Goal: Task Accomplishment & Management: Manage account settings

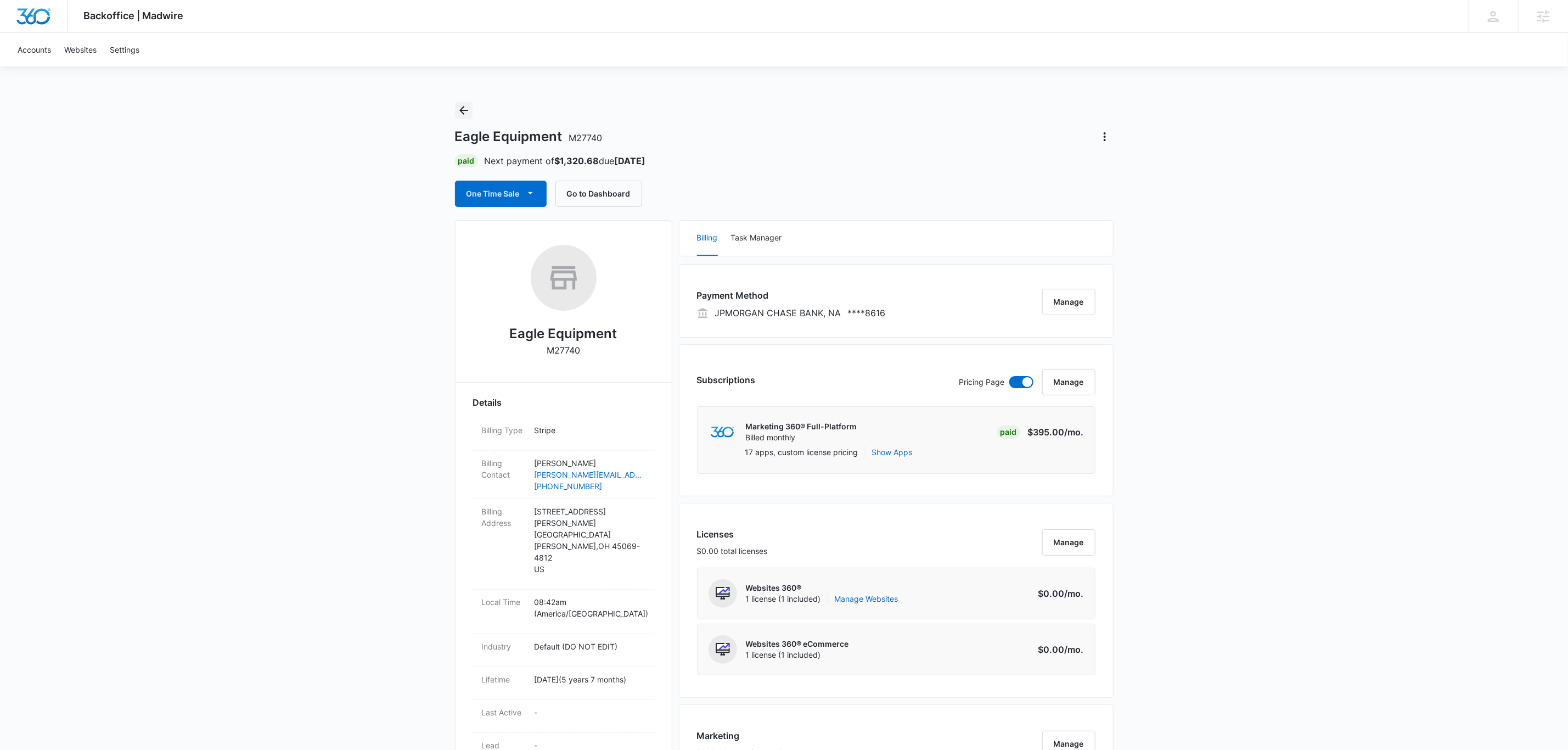
click at [467, 112] on icon "Back" at bounding box center [464, 110] width 13 height 13
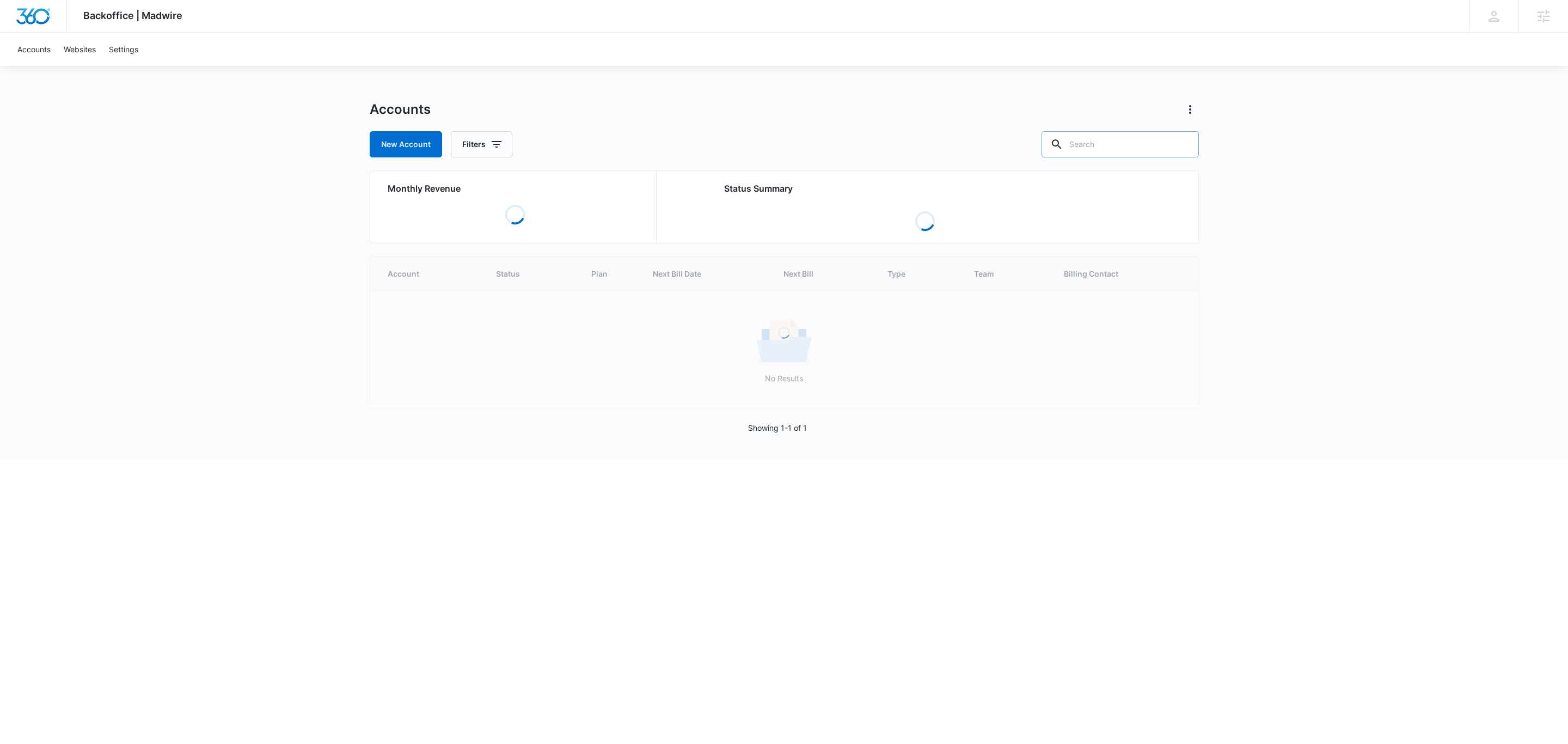
click at [1104, 147] on input "text" at bounding box center [1120, 144] width 157 height 26
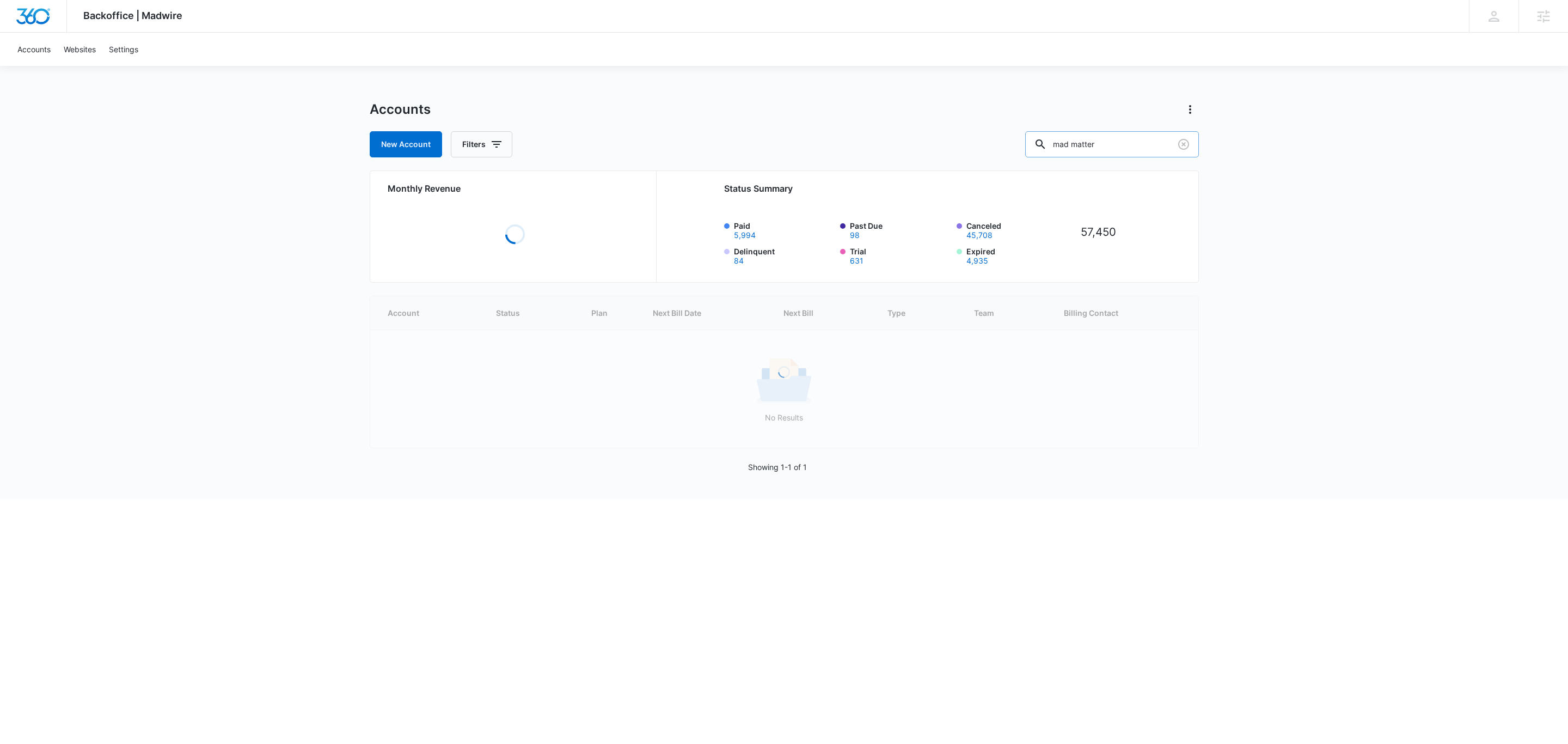
type input "mad matter"
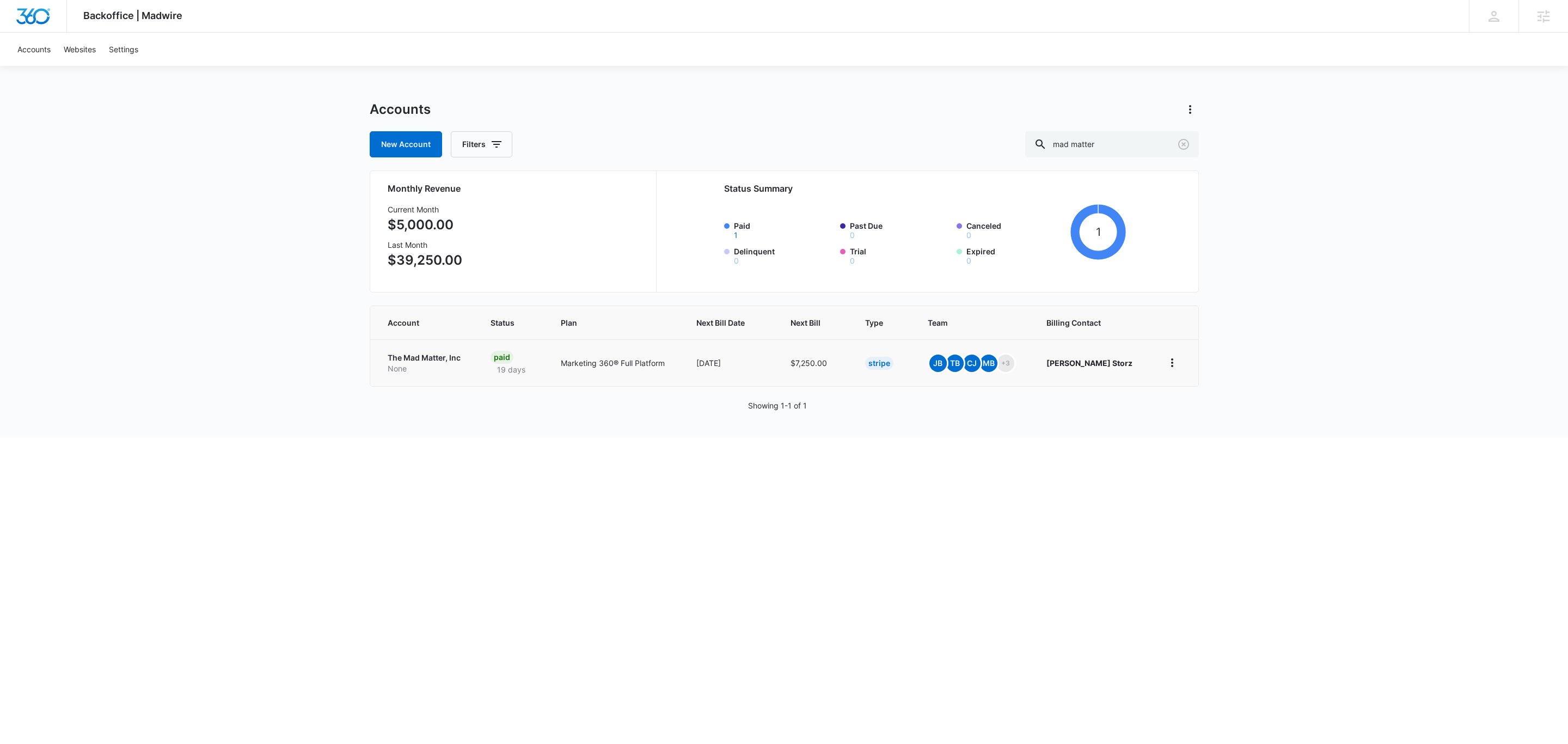
click at [438, 351] on td "The Mad Matter, Inc None" at bounding box center [424, 362] width 108 height 47
click at [436, 356] on p "The Mad Matter, Inc" at bounding box center [425, 357] width 77 height 11
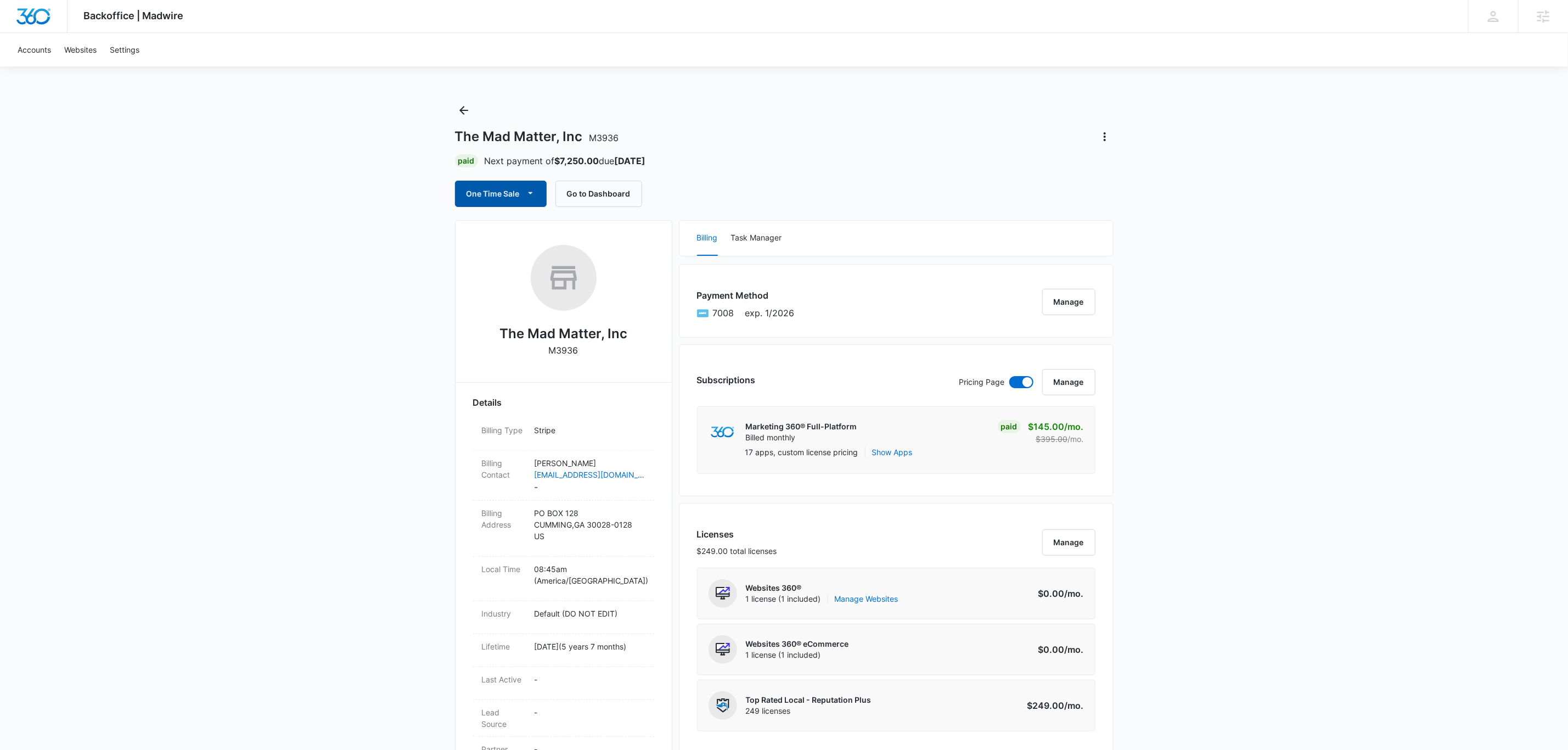
click at [481, 198] on button "One Time Sale" at bounding box center [501, 193] width 92 height 26
click at [501, 234] on div "Run One-Time Payment" at bounding box center [532, 231] width 127 height 12
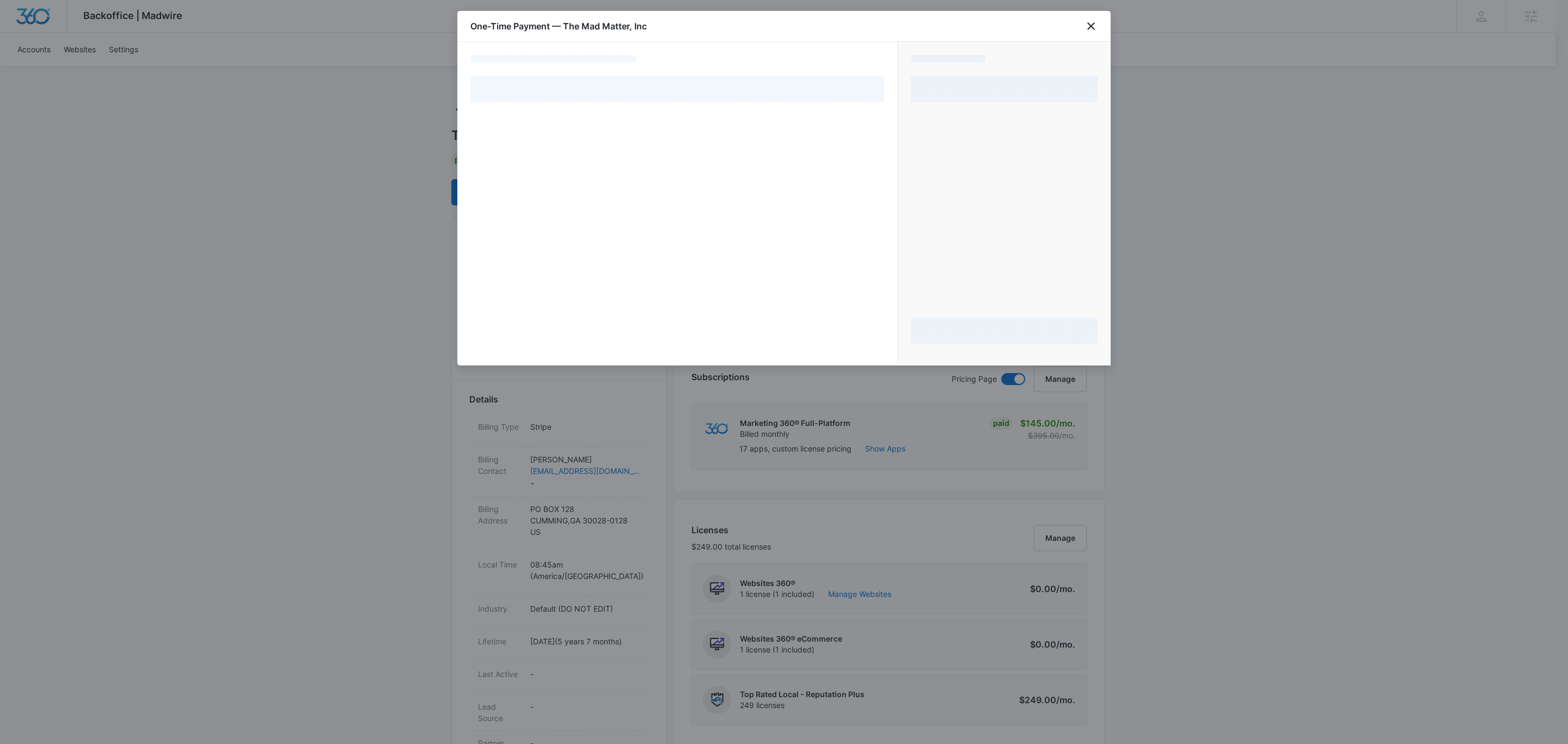
select select "pm_1MqfwLA4n8RTgNjUfzh4W56V"
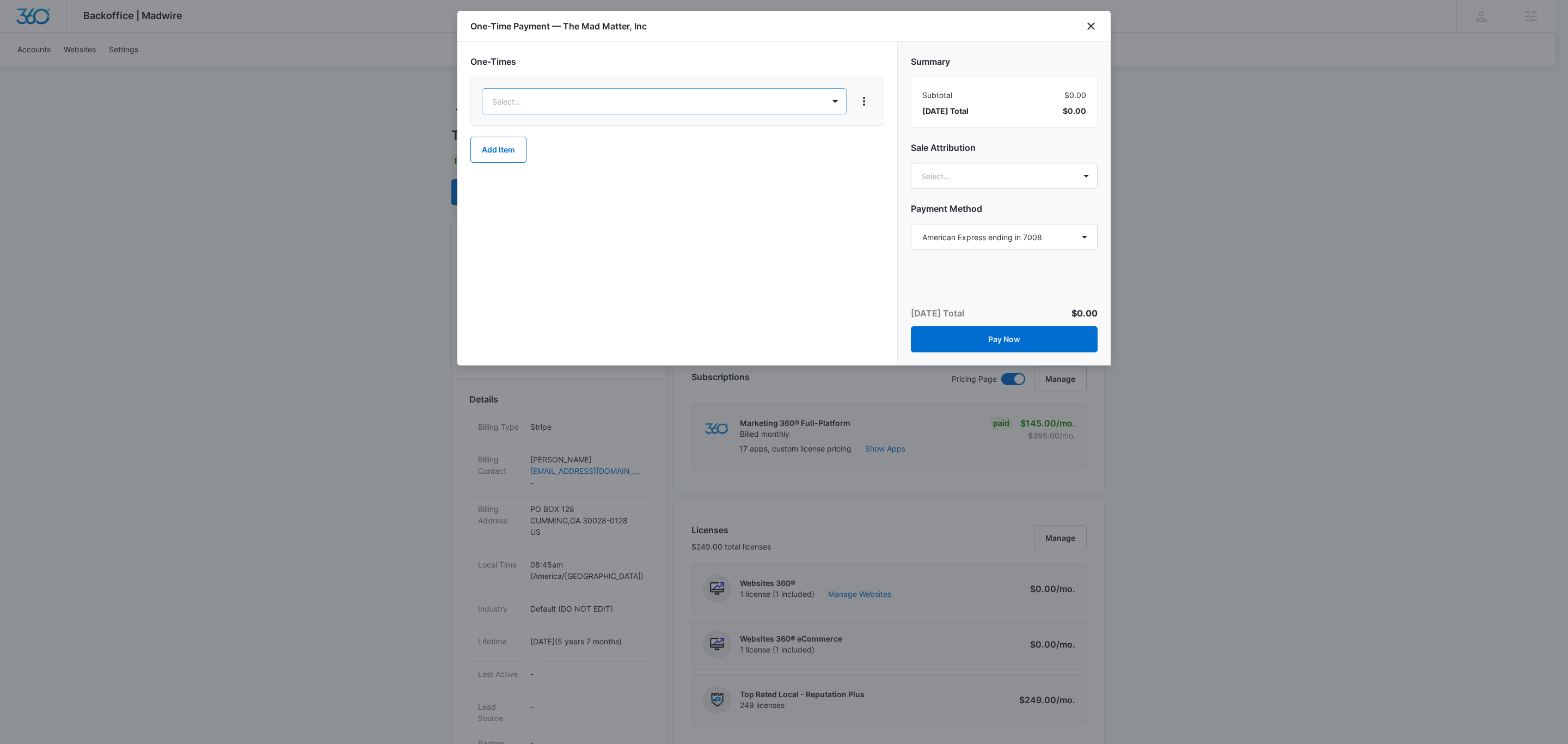
click at [609, 149] on div "Ad Credits – $1.00" at bounding box center [663, 154] width 336 height 11
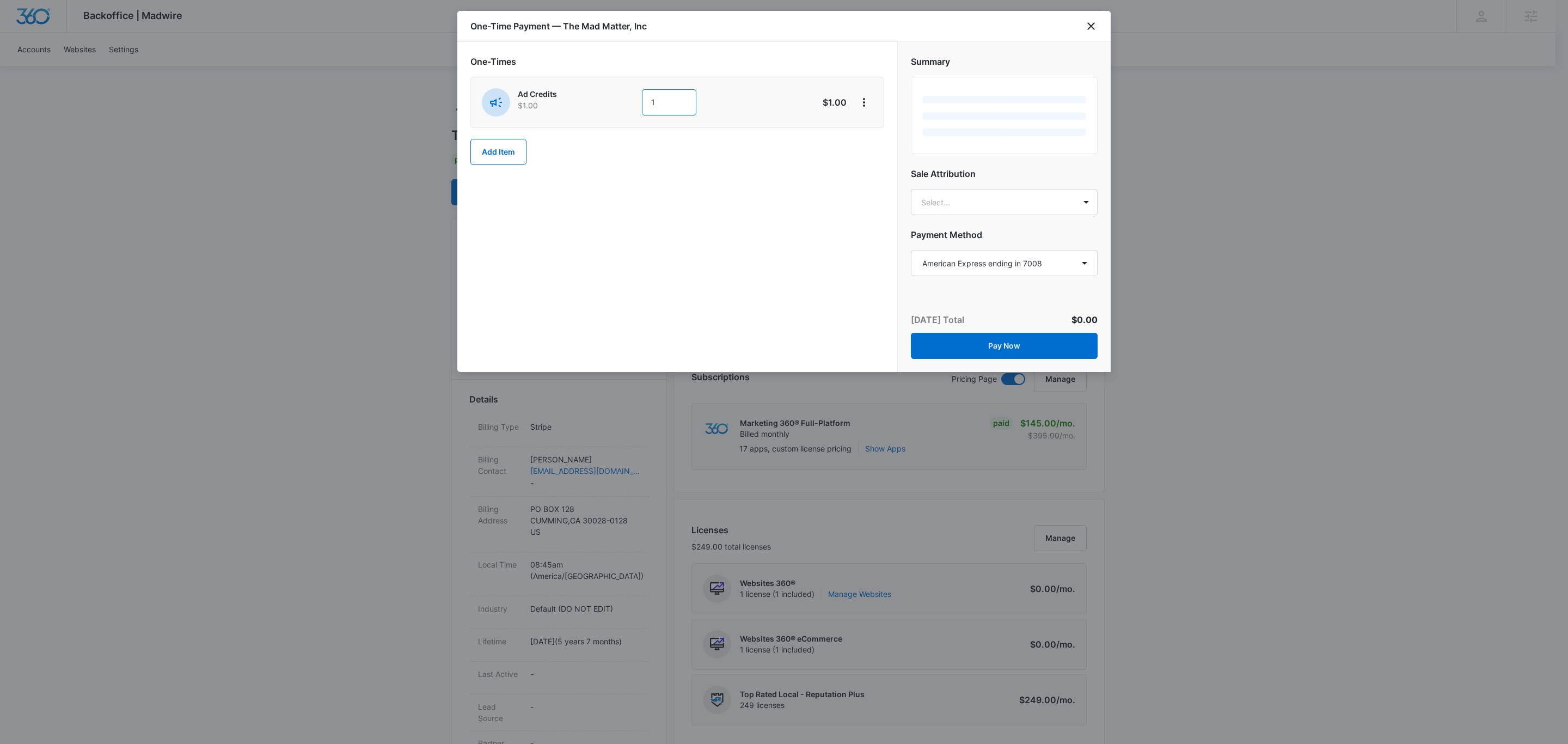
drag, startPoint x: 660, startPoint y: 100, endPoint x: 574, endPoint y: 113, distance: 87.0
click at [593, 109] on div "Ad Credits $1.00 1" at bounding box center [639, 102] width 314 height 28
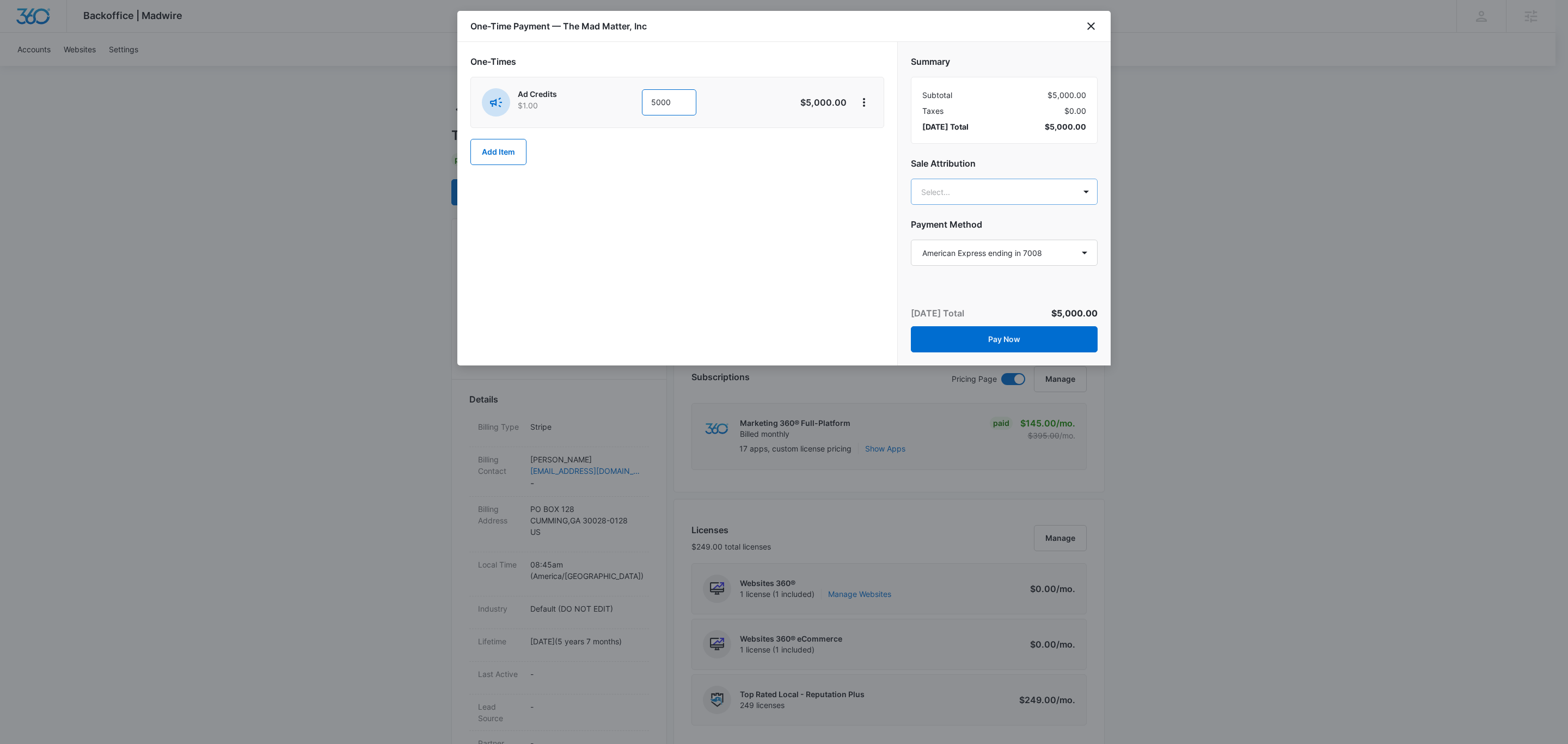
type input "5000"
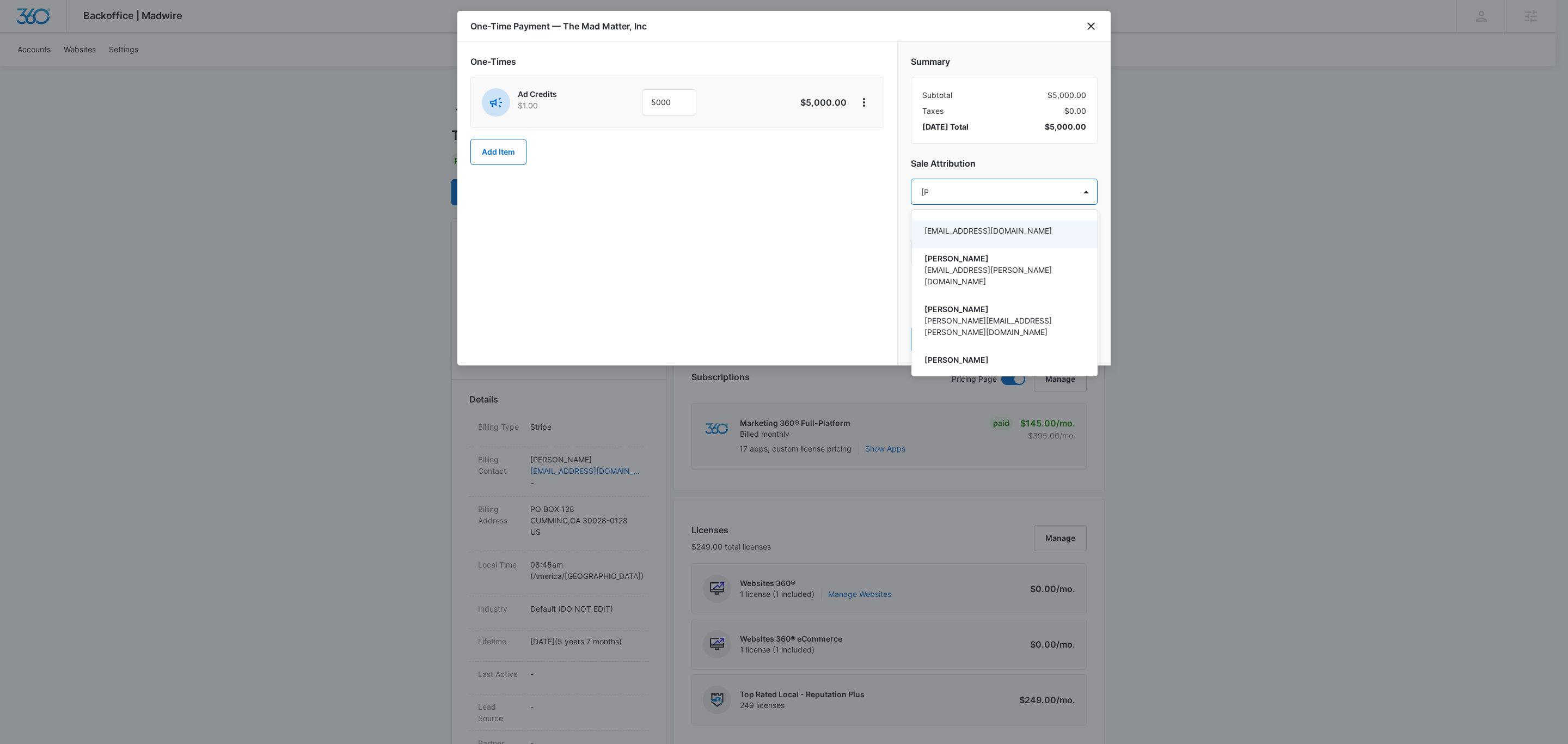
type input "[PERSON_NAME]"
click at [1016, 244] on p "[PERSON_NAME][EMAIL_ADDRESS][PERSON_NAME][DOMAIN_NAME]" at bounding box center [1003, 247] width 158 height 23
type input "[PERSON_NAME]"
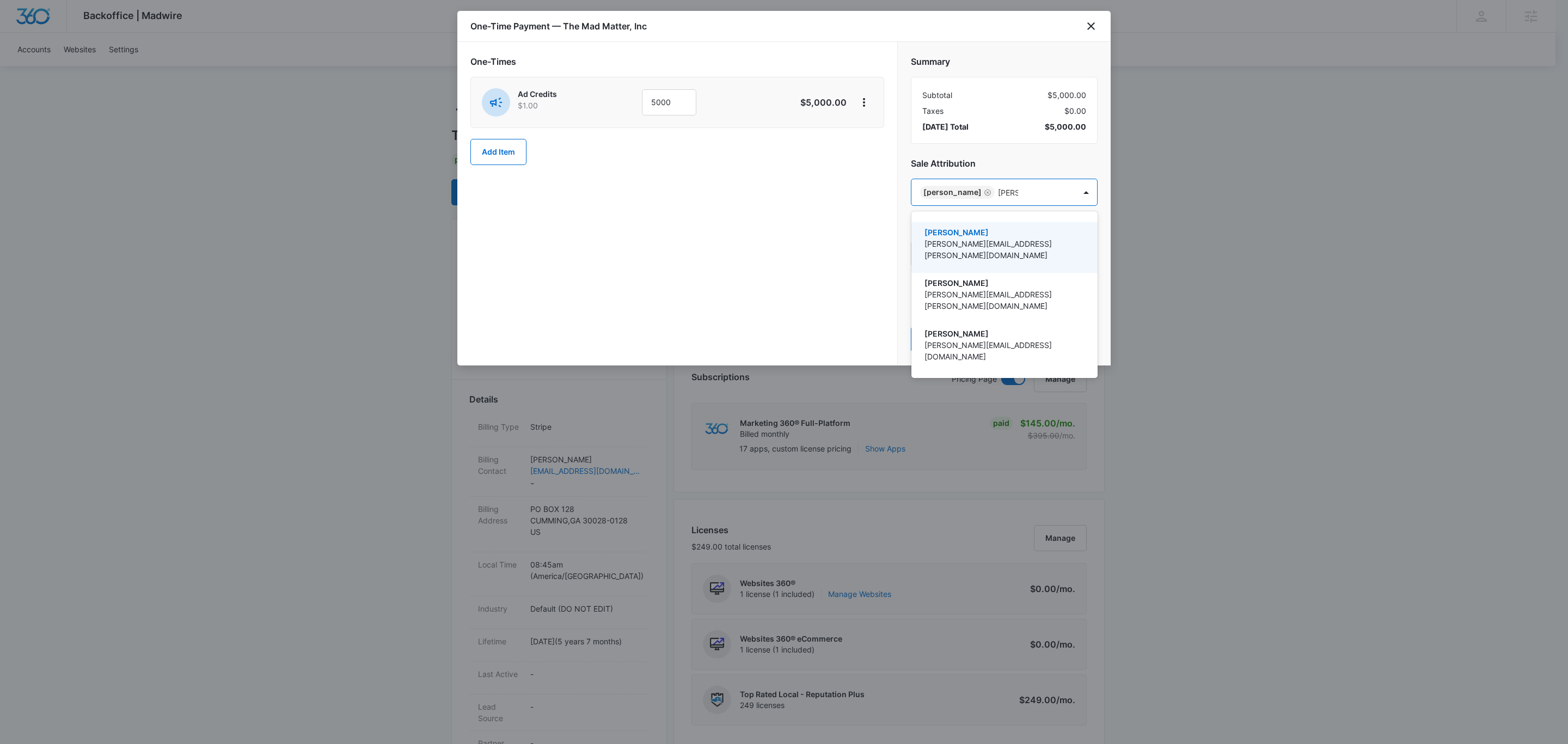
click at [986, 245] on p "[PERSON_NAME][EMAIL_ADDRESS][PERSON_NAME][DOMAIN_NAME]" at bounding box center [1003, 249] width 158 height 23
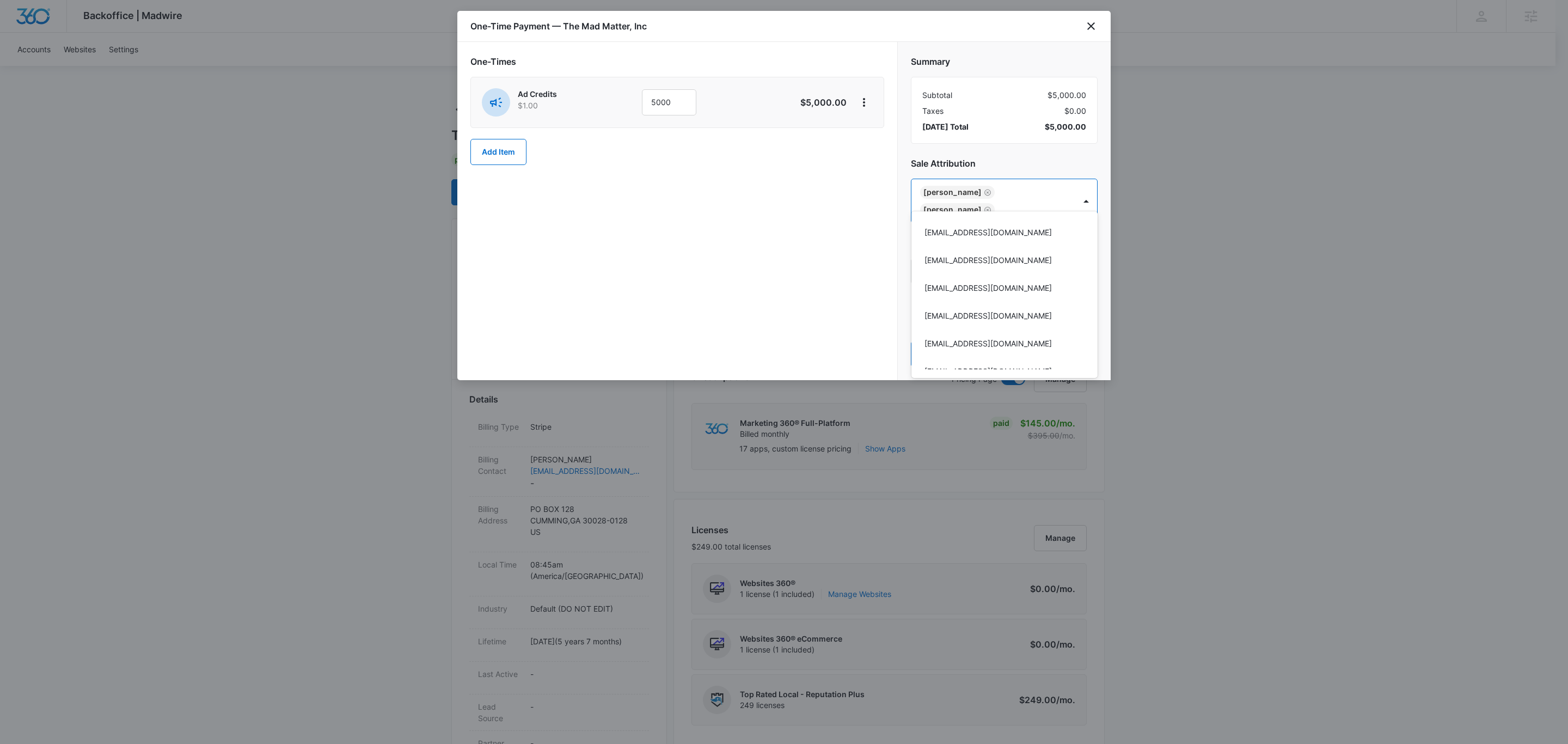
click at [1007, 40] on div at bounding box center [784, 372] width 1568 height 744
click at [1023, 341] on button "Pay Now" at bounding box center [1004, 354] width 186 height 26
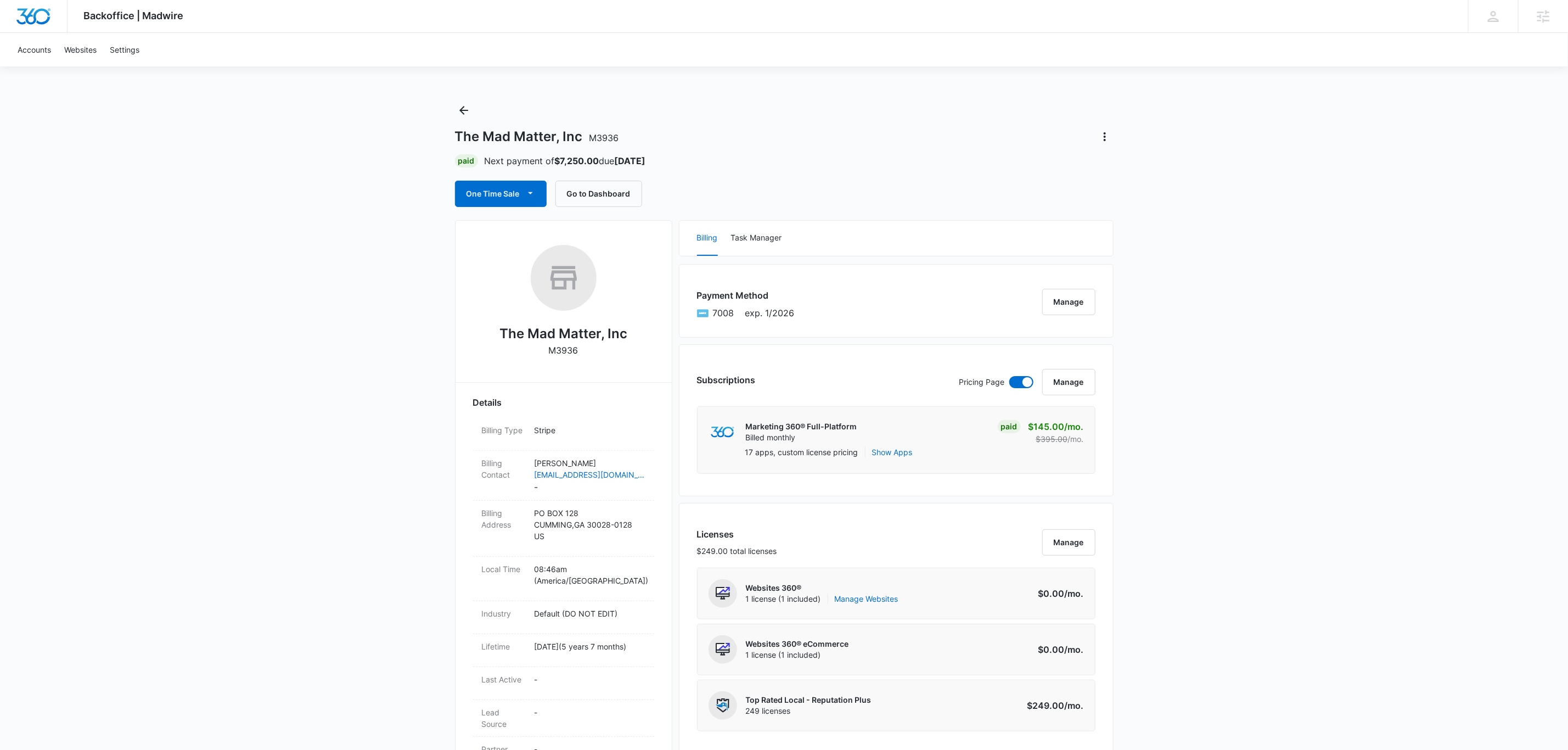
scroll to position [794, 0]
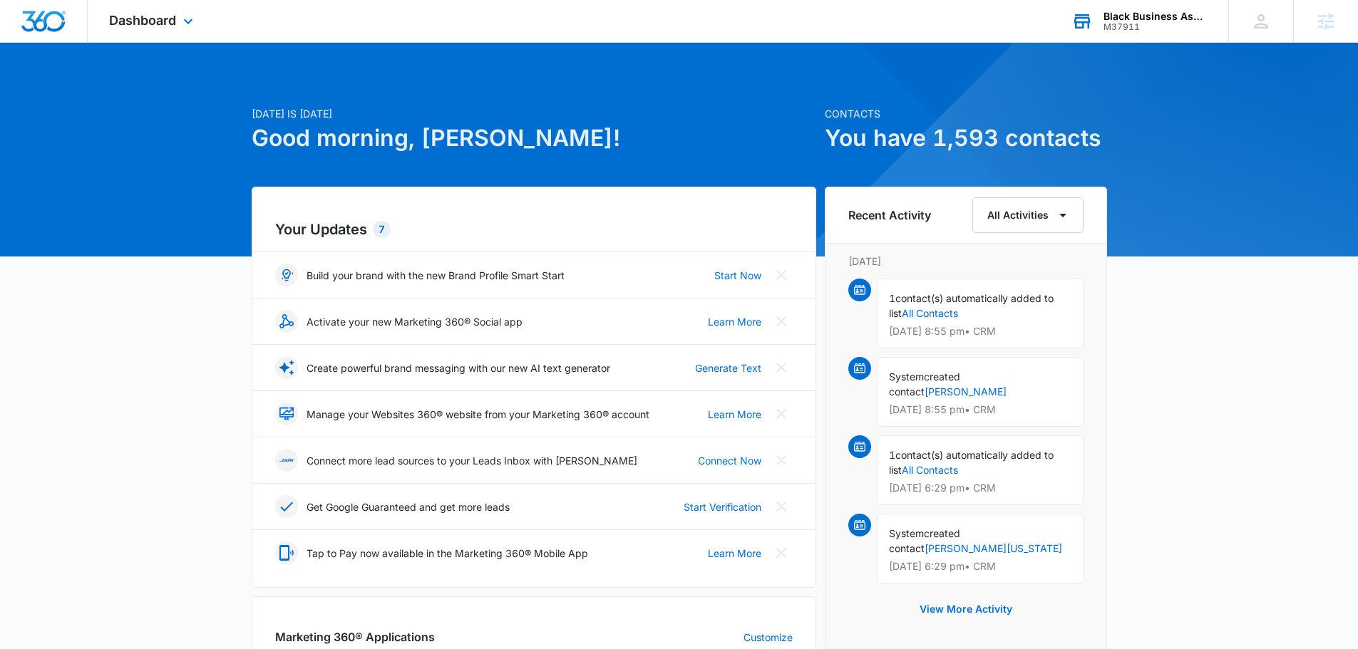
click at [1172, 28] on div "M37911" at bounding box center [1155, 27] width 104 height 10
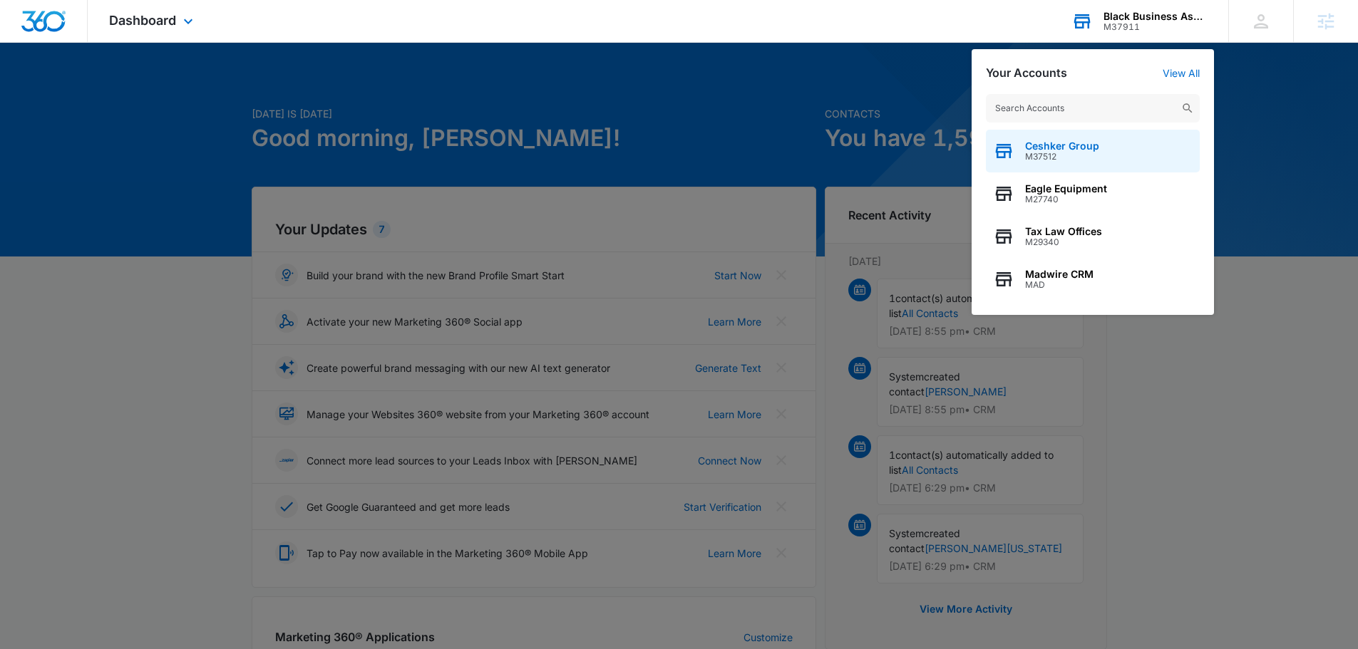
click at [1122, 145] on div "Ceshker Group M37512" at bounding box center [1093, 151] width 214 height 43
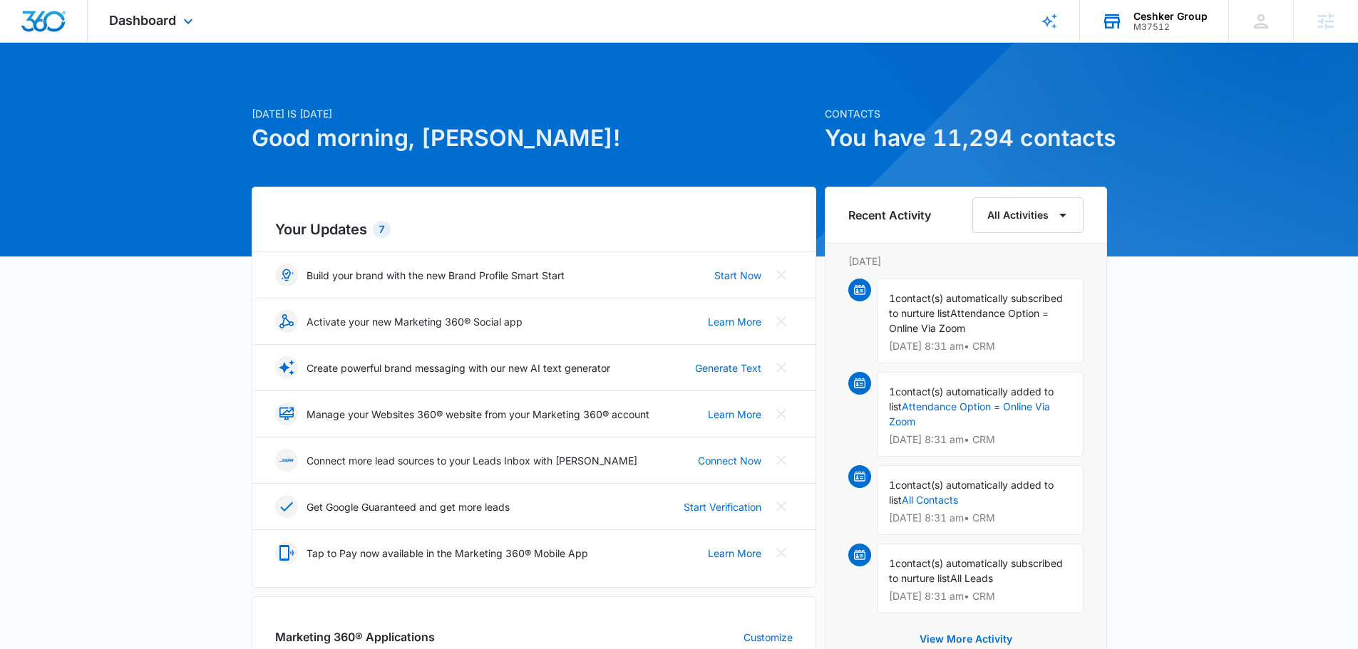
click at [158, 11] on div "Dashboard Apps Reputation Websites Forms CRM Email Social Shop Payments POS Con…" at bounding box center [153, 21] width 130 height 42
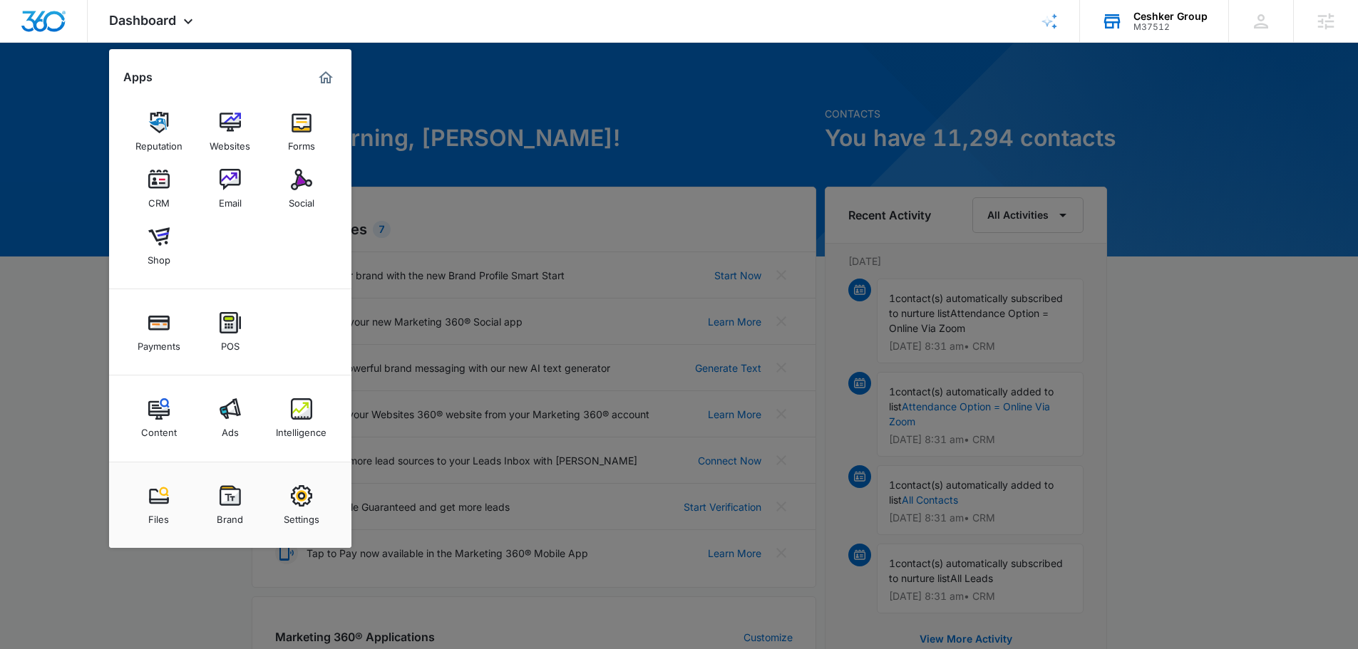
click at [244, 183] on link "Email" at bounding box center [230, 189] width 54 height 54
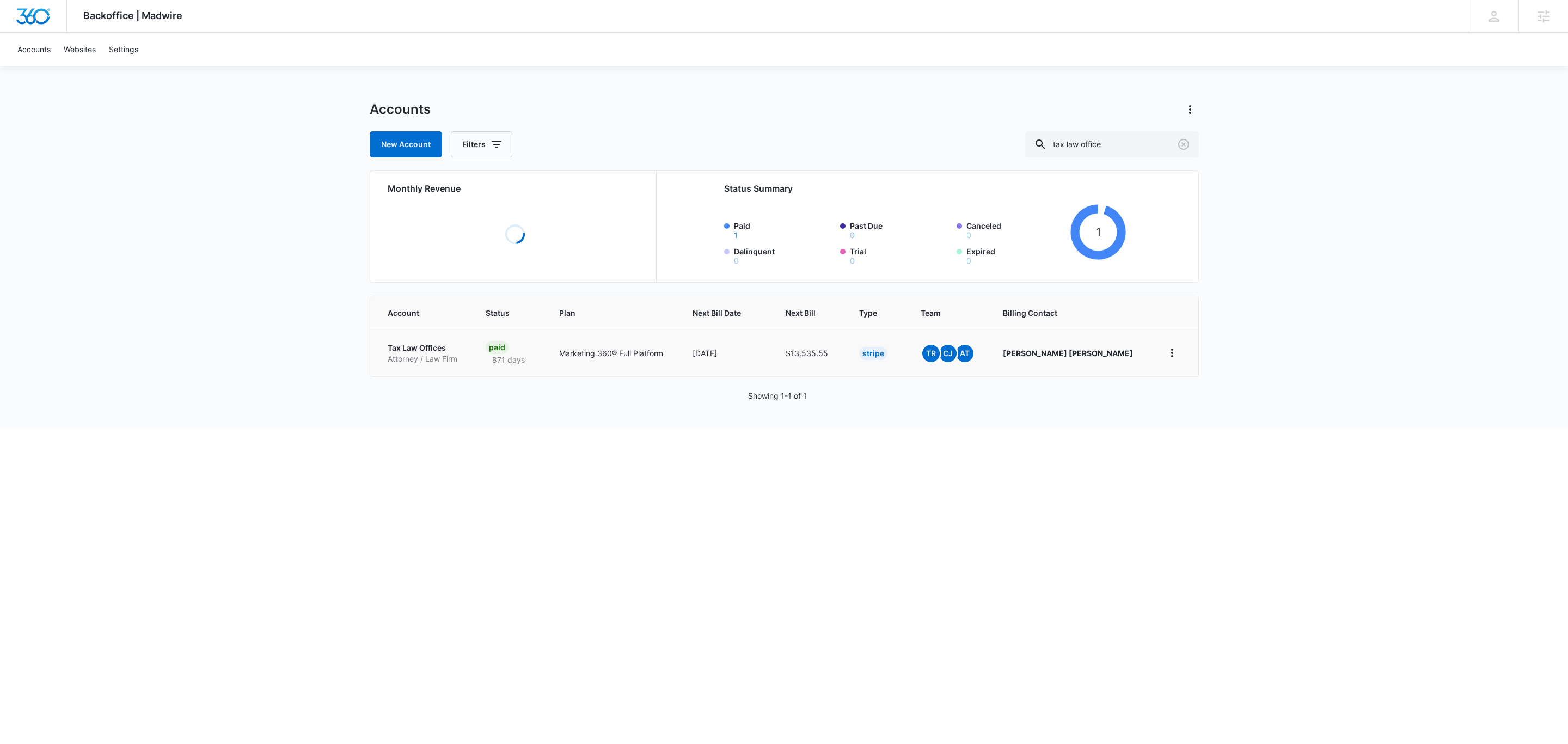
click at [443, 346] on p "Tax Law Offices" at bounding box center [423, 348] width 73 height 11
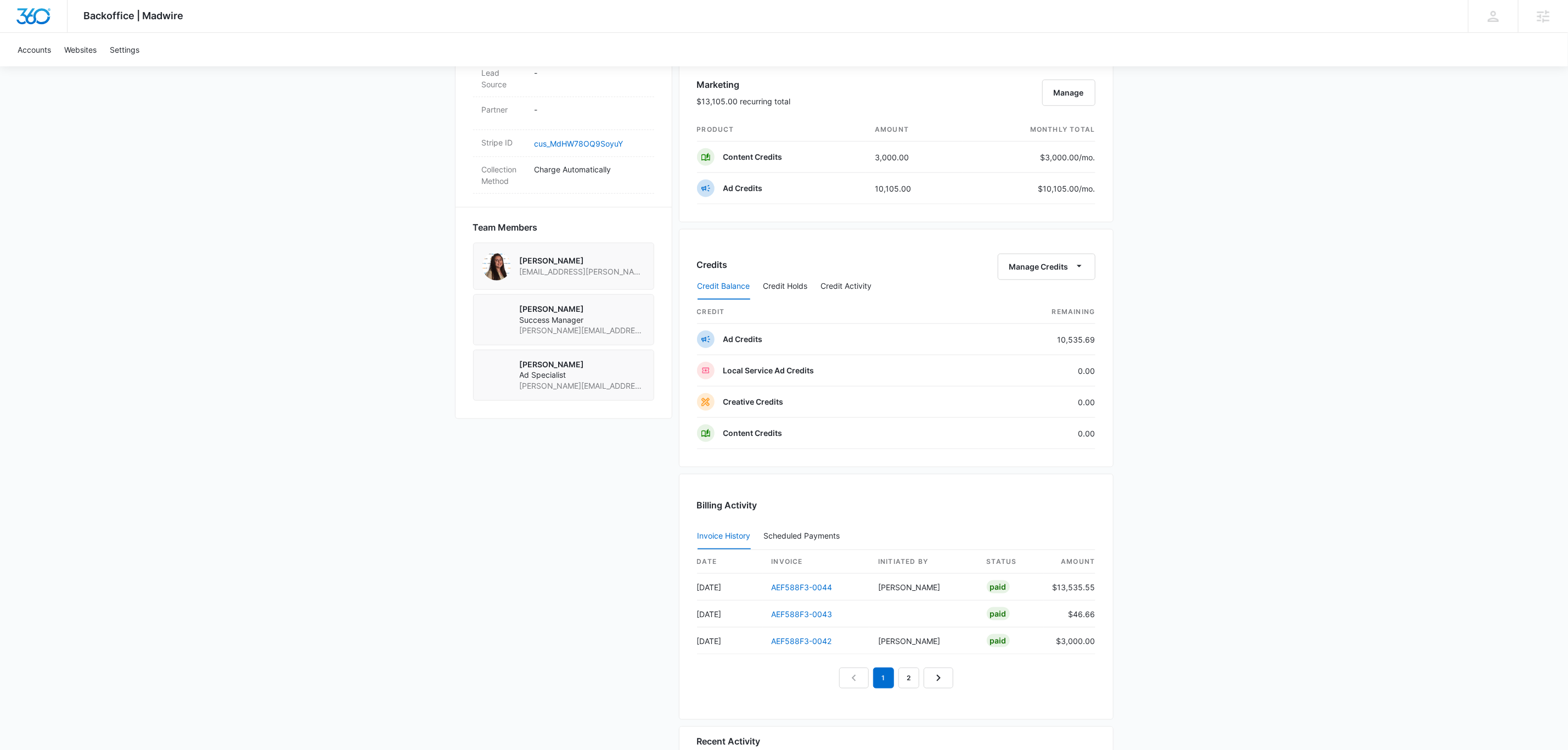
scroll to position [658, 0]
